Goal: Transaction & Acquisition: Purchase product/service

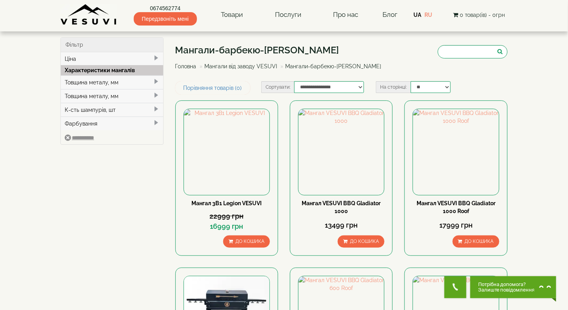
click at [299, 69] on li "Мангали-барбекю-[PERSON_NAME]" at bounding box center [330, 66] width 103 height 8
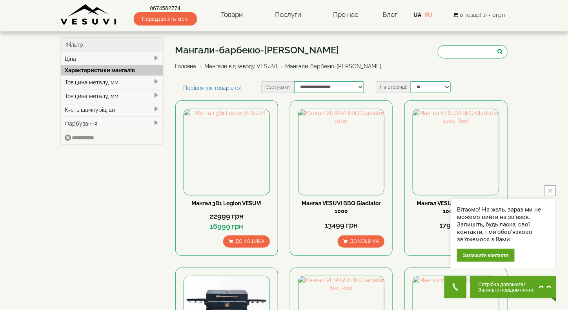
click at [244, 66] on link "Мангали від заводу VESUVI" at bounding box center [241, 66] width 73 height 6
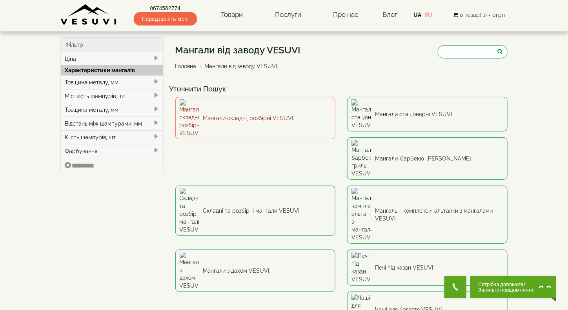
click at [250, 107] on link "Мангали складні, розбірні VESUVI" at bounding box center [255, 118] width 161 height 42
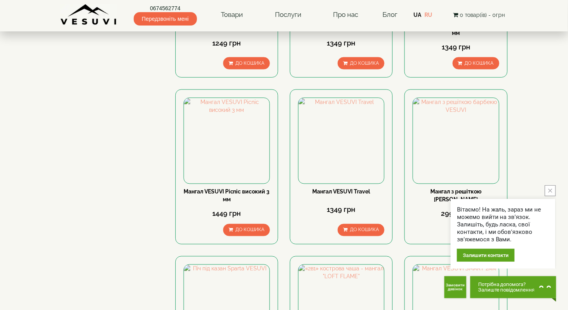
scroll to position [432, 0]
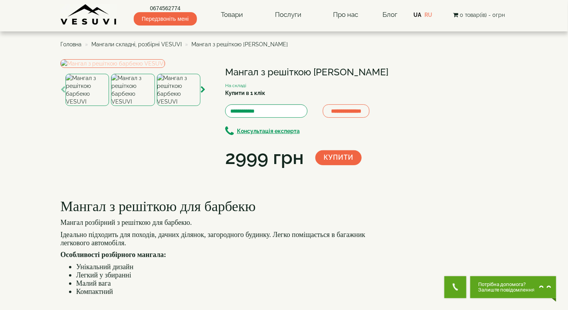
click at [165, 68] on img at bounding box center [112, 63] width 105 height 9
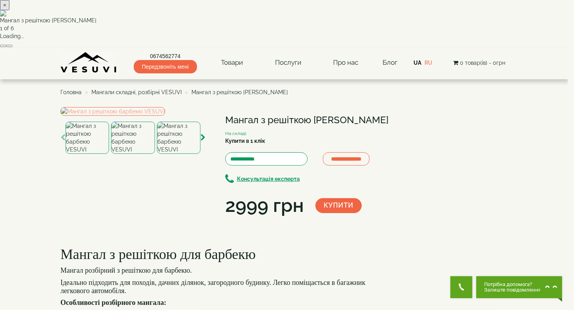
click at [13, 47] on button "button" at bounding box center [9, 46] width 6 height 2
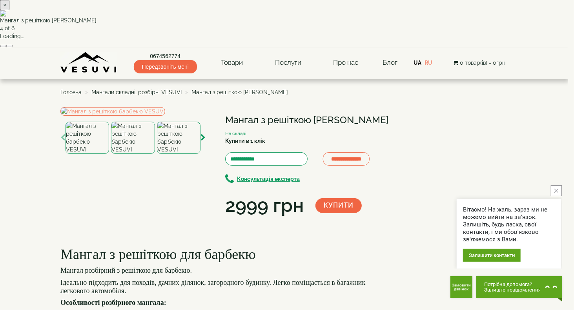
click at [13, 47] on button "button" at bounding box center [9, 46] width 6 height 2
